Goal: Task Accomplishment & Management: Manage account settings

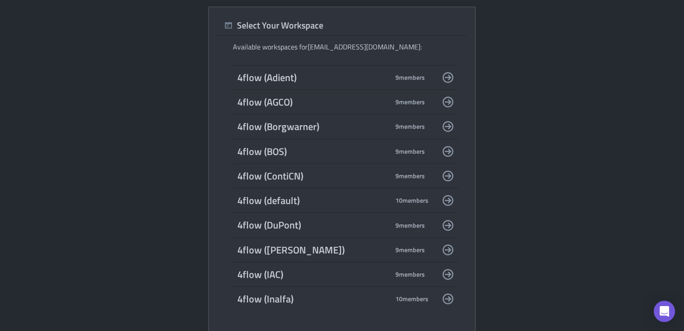
click at [417, 99] on span "9 member s" at bounding box center [409, 102] width 29 height 8
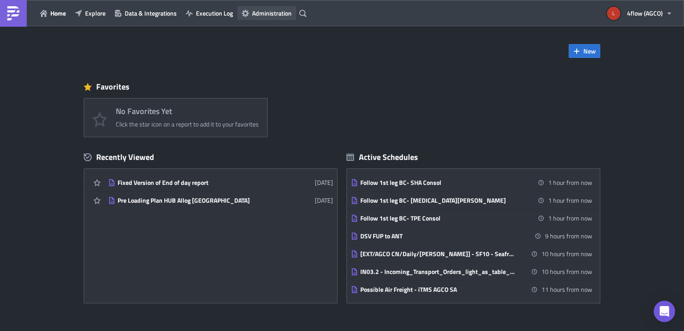
drag, startPoint x: 272, startPoint y: 4, endPoint x: 271, endPoint y: 12, distance: 8.1
click at [272, 7] on div "Home Explore Data & Integrations Execution Log Administration" at bounding box center [154, 13] width 309 height 26
click at [271, 13] on span "Administration" at bounding box center [272, 12] width 40 height 9
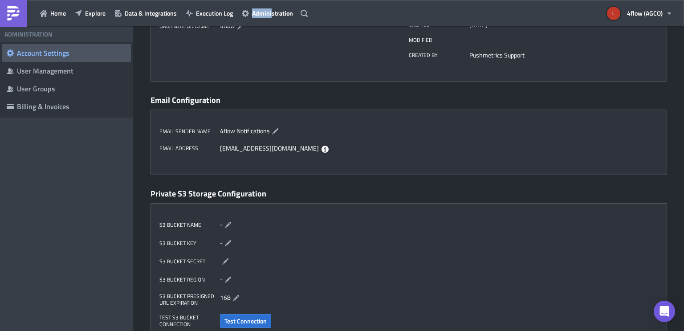
scroll to position [71, 0]
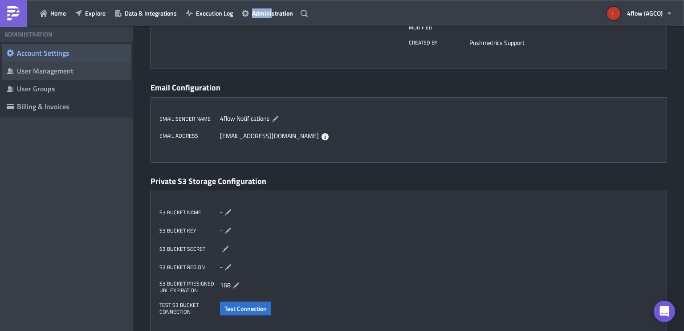
click at [67, 65] on span "User Management" at bounding box center [66, 71] width 129 height 18
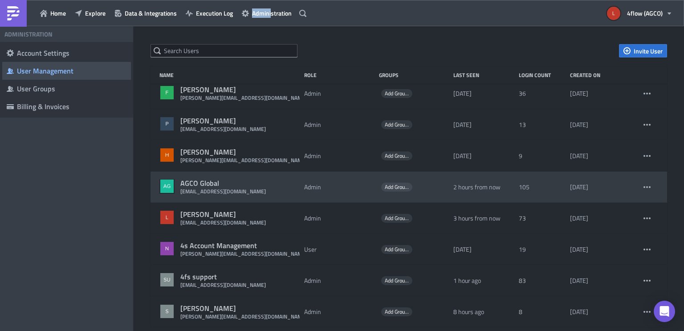
scroll to position [12, 0]
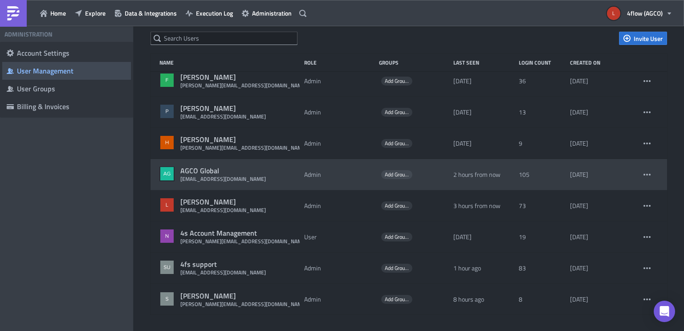
click at [313, 175] on div "Admin" at bounding box center [339, 175] width 70 height 16
click at [643, 176] on button "button" at bounding box center [646, 174] width 13 height 13
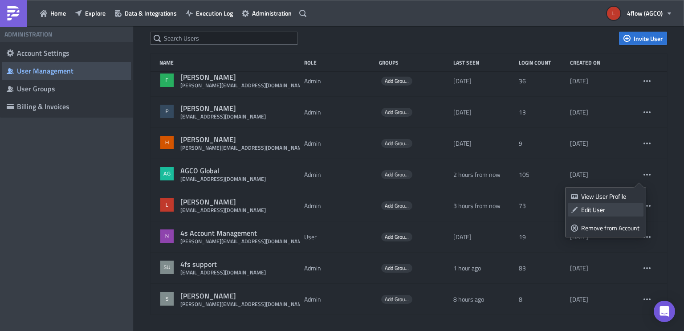
click at [610, 210] on div "Edit User" at bounding box center [610, 209] width 59 height 9
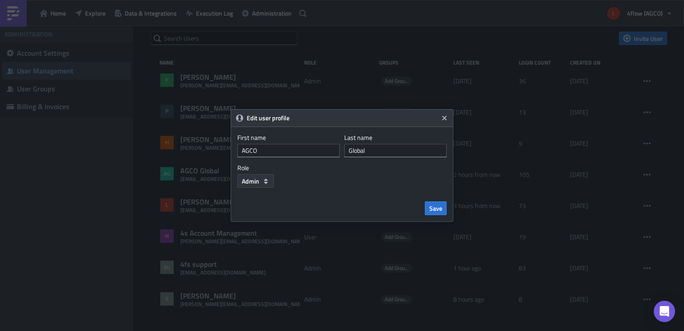
click at [257, 183] on span "Admin" at bounding box center [250, 180] width 17 height 9
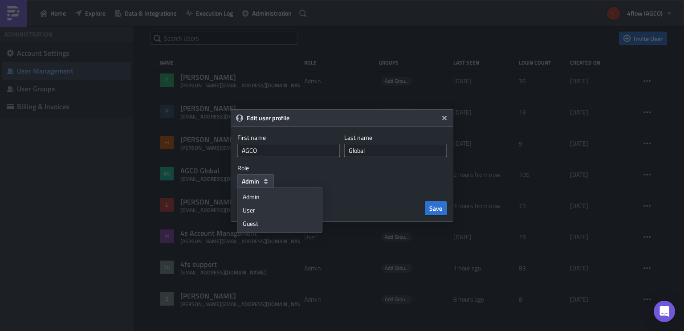
click at [338, 183] on div "Role Admin Admin User Guest" at bounding box center [341, 176] width 209 height 24
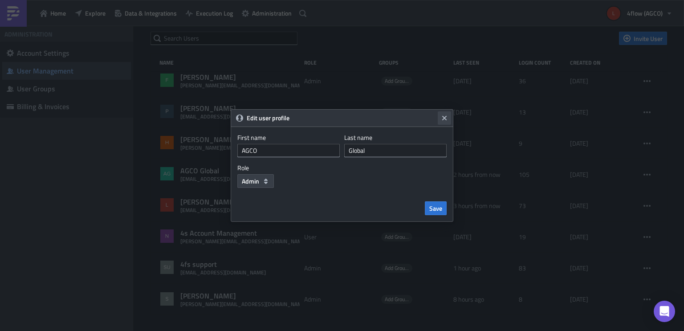
click at [442, 117] on icon "Close" at bounding box center [444, 117] width 7 height 7
